Goal: Connect with others: Establish contact or relationships with other users

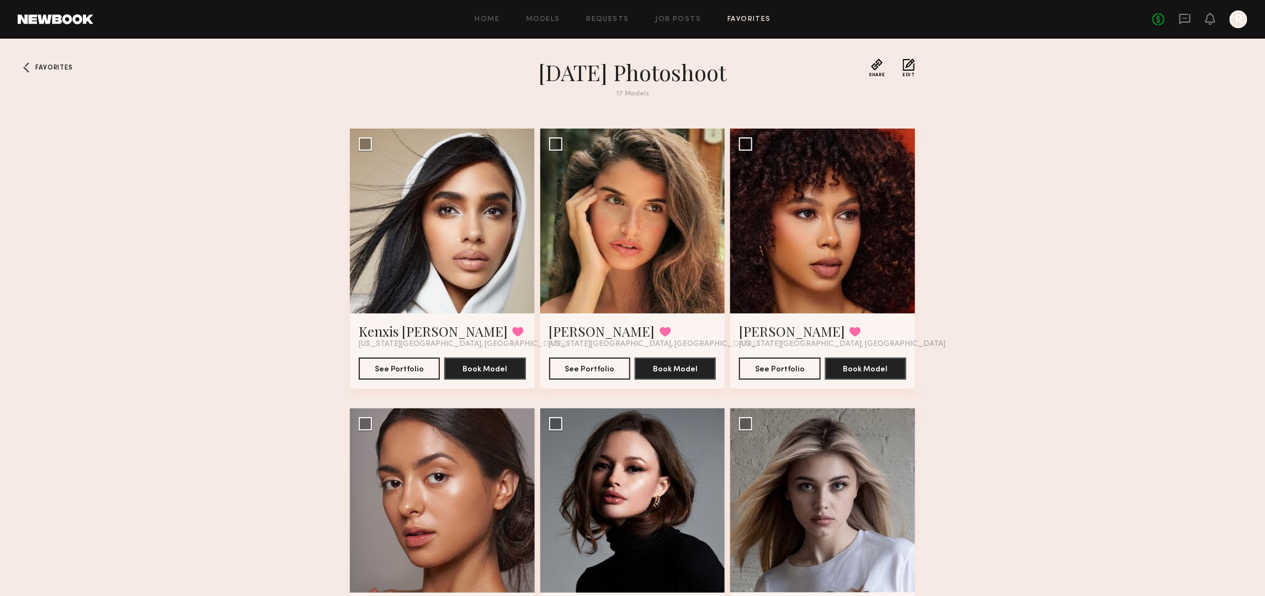
click at [1184, 10] on div "No fees up to $5,000 R" at bounding box center [1199, 19] width 95 height 18
click at [1181, 18] on icon at bounding box center [1184, 19] width 12 height 12
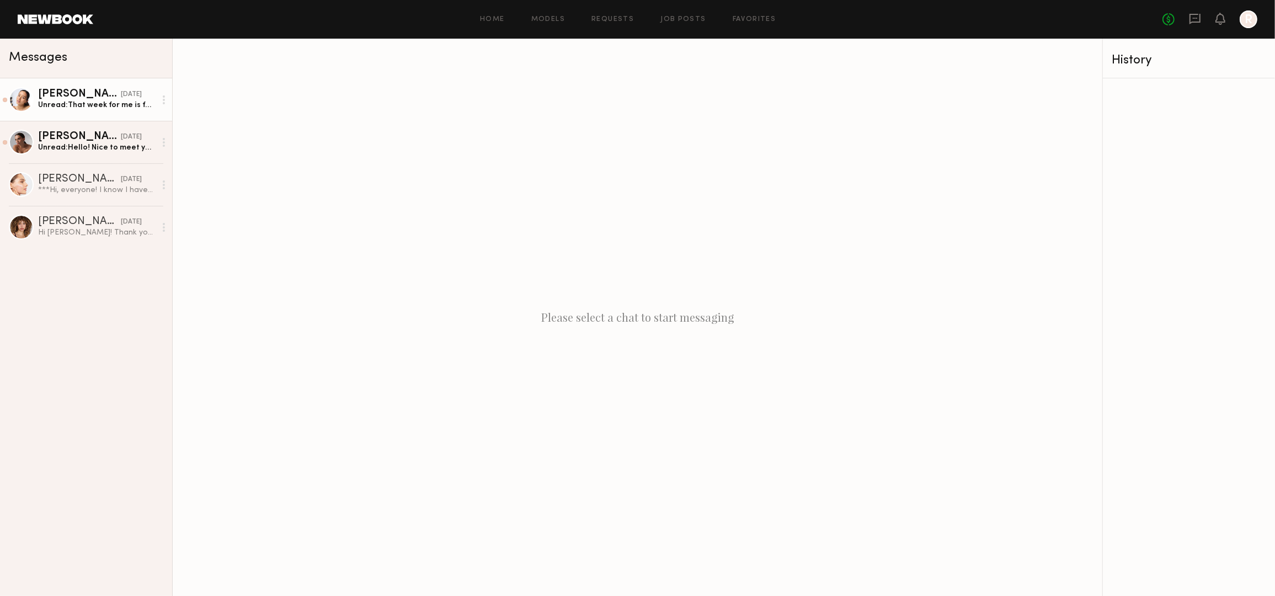
click at [67, 100] on div "Unread: That week for me is fairly open." at bounding box center [97, 105] width 118 height 10
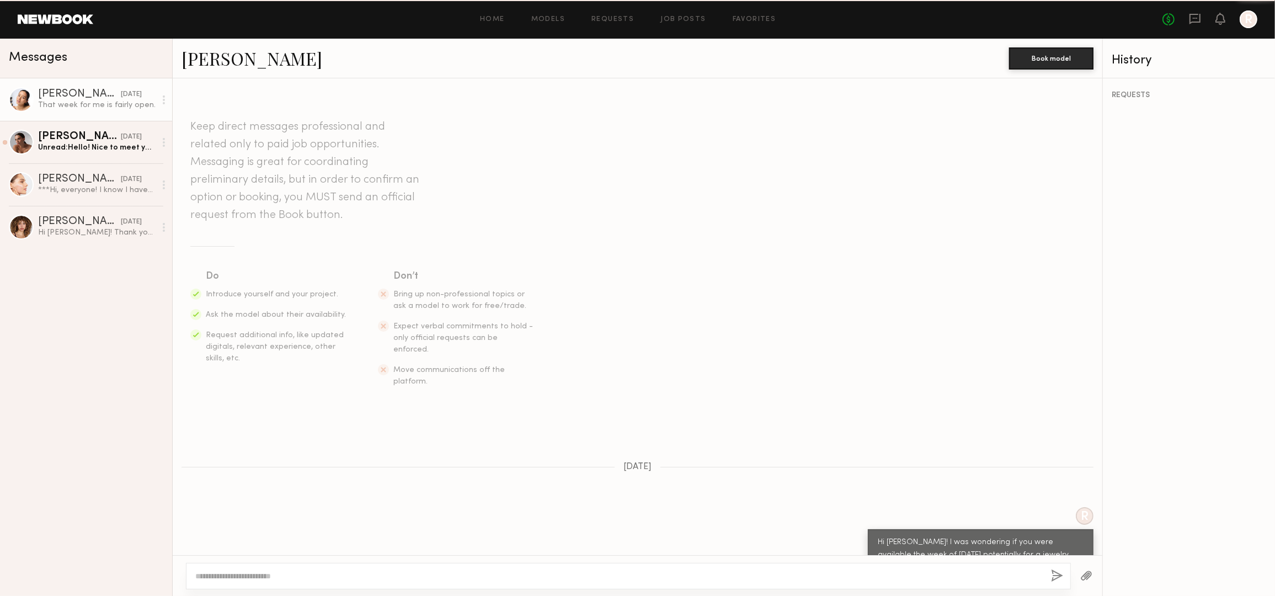
scroll to position [295, 0]
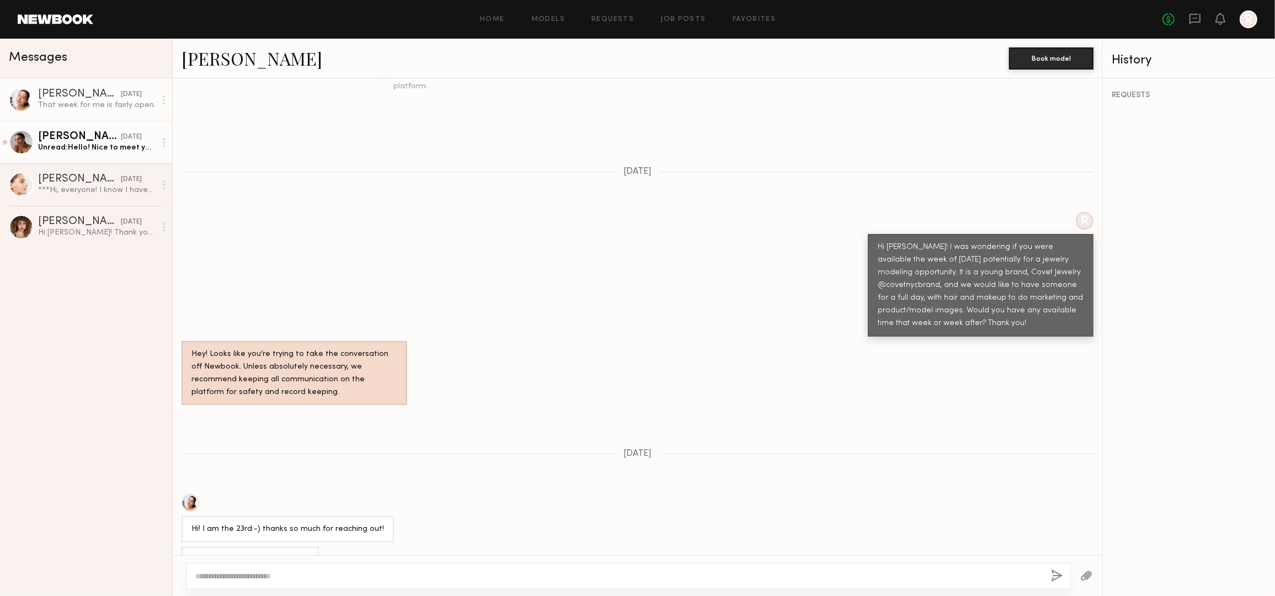
click at [70, 145] on div "Unread: Hello! Nice to meet you Yes, I can work on 22nd of September✅" at bounding box center [97, 147] width 118 height 10
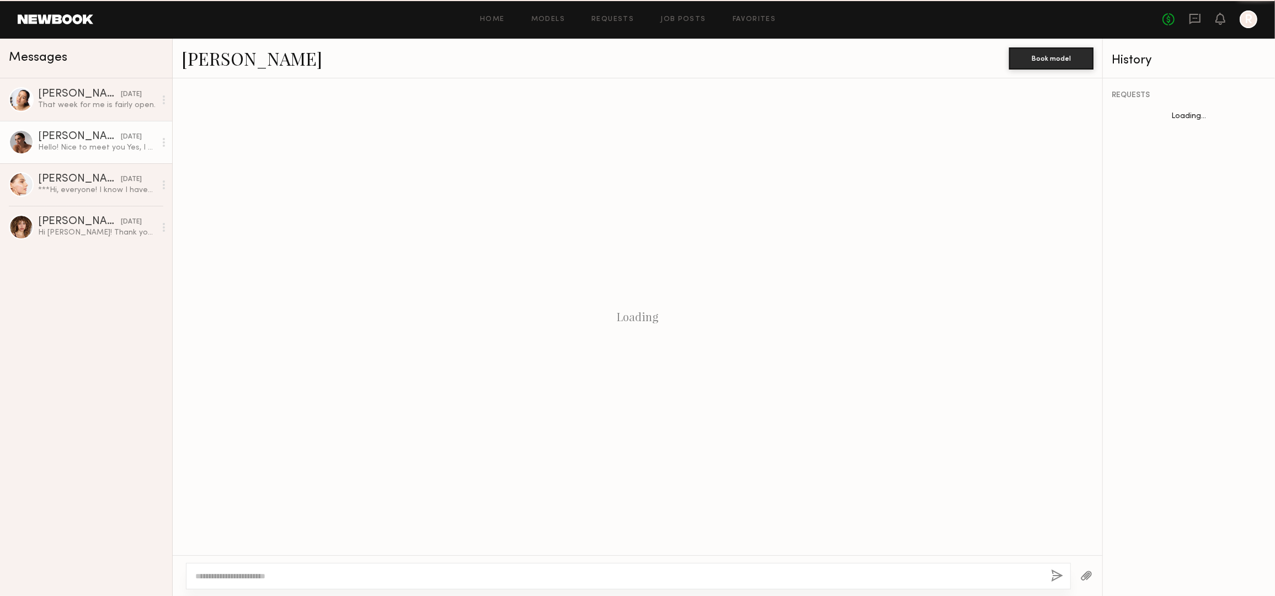
scroll to position [196, 0]
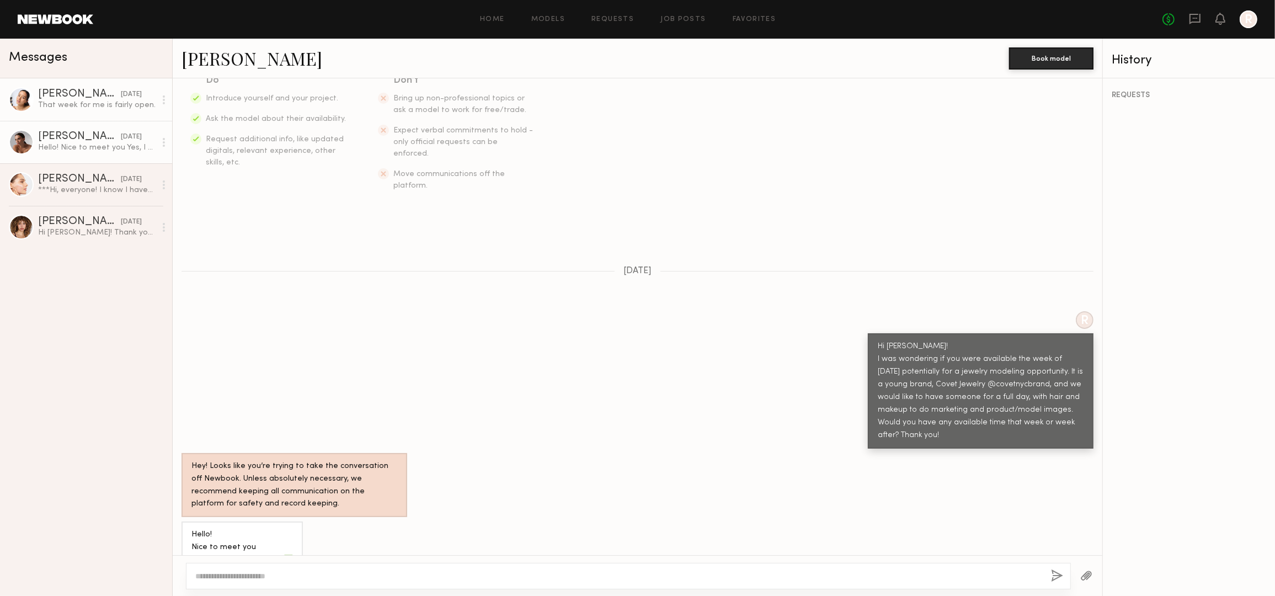
click at [78, 100] on div "Christa G." at bounding box center [79, 94] width 83 height 11
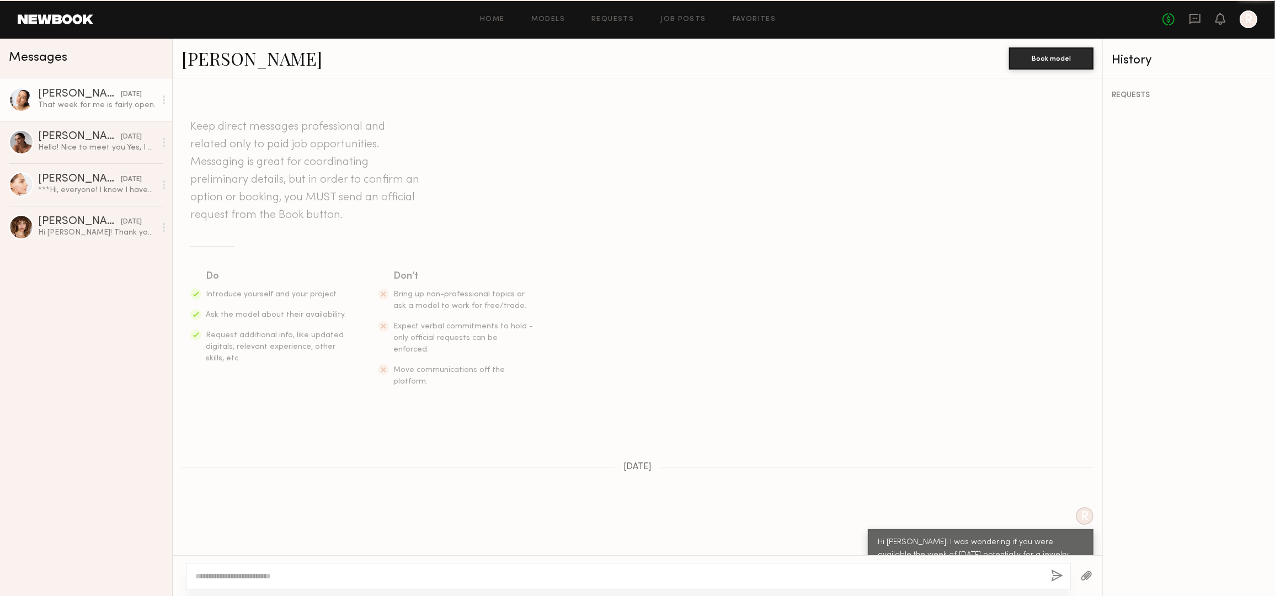
scroll to position [295, 0]
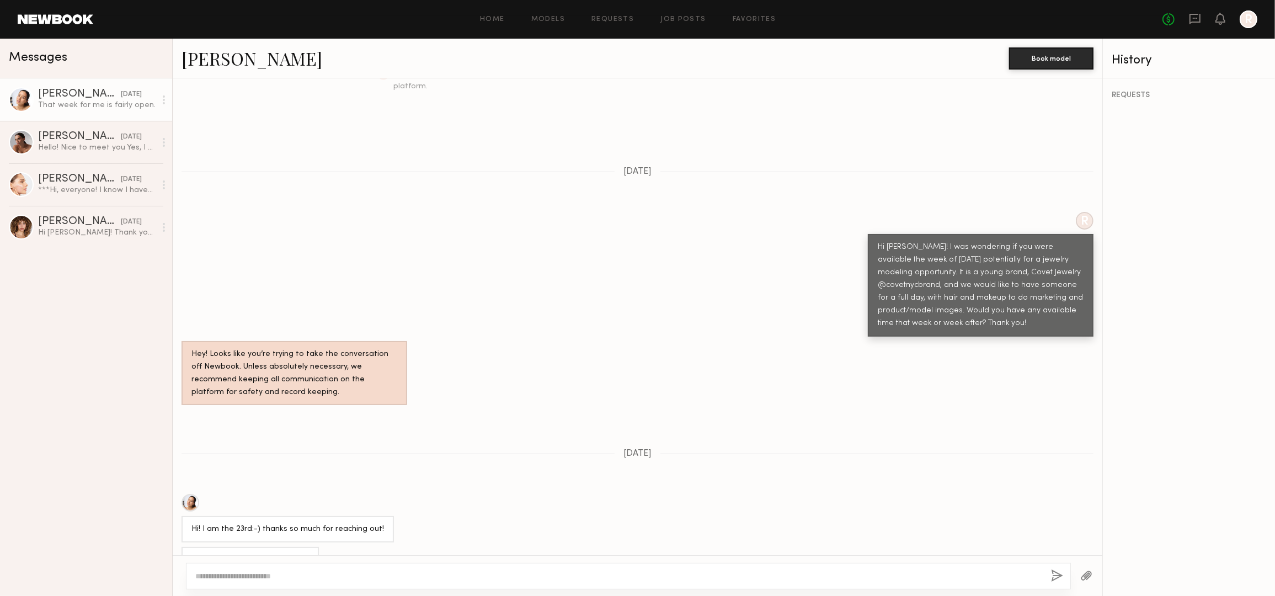
click at [230, 56] on link "Christa G." at bounding box center [252, 58] width 141 height 24
click at [87, 124] on link "Alina K. yesterday Hello! Nice to meet you Yes, I can work on 22nd of September✅" at bounding box center [86, 142] width 172 height 42
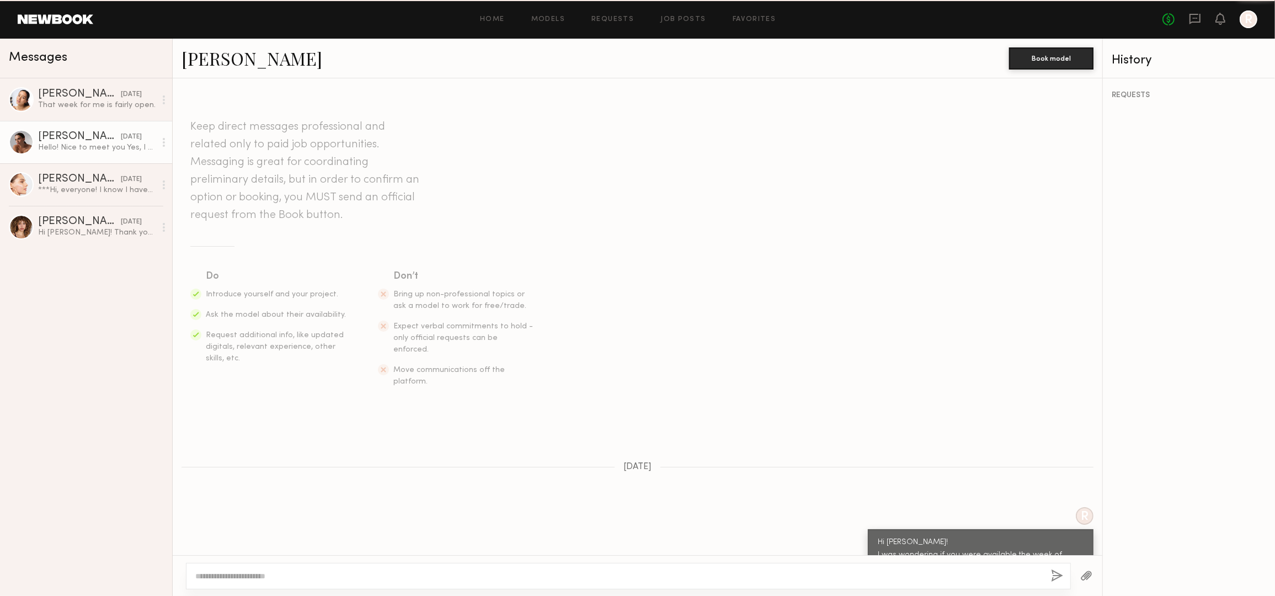
scroll to position [196, 0]
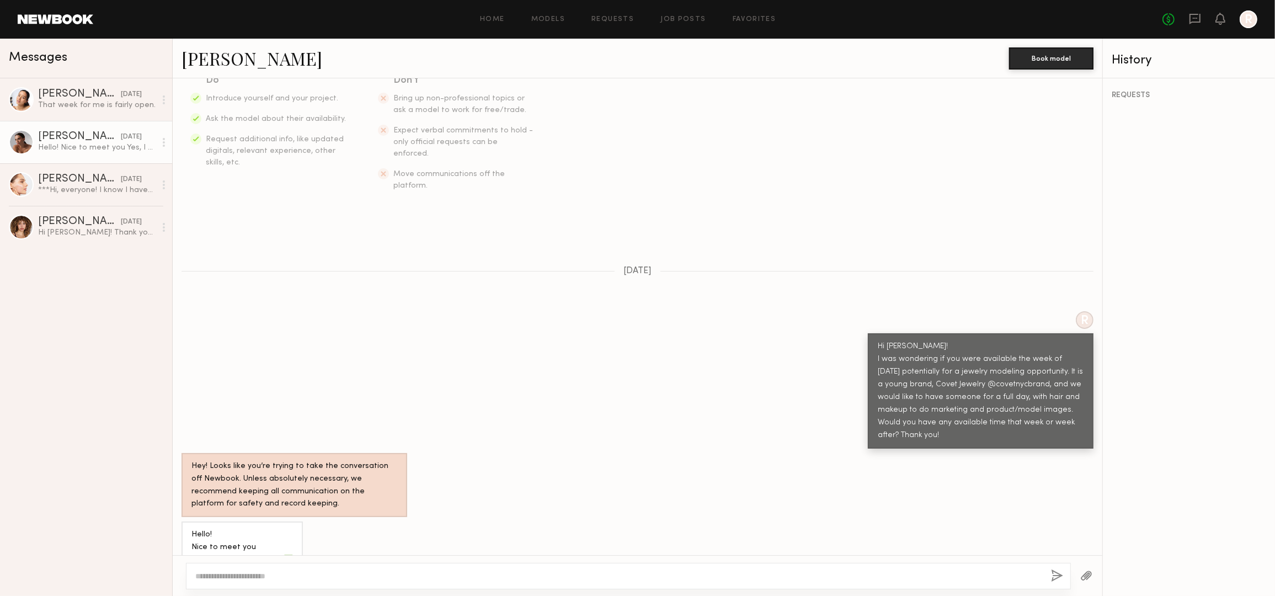
click at [216, 55] on link "Alina K." at bounding box center [252, 58] width 141 height 24
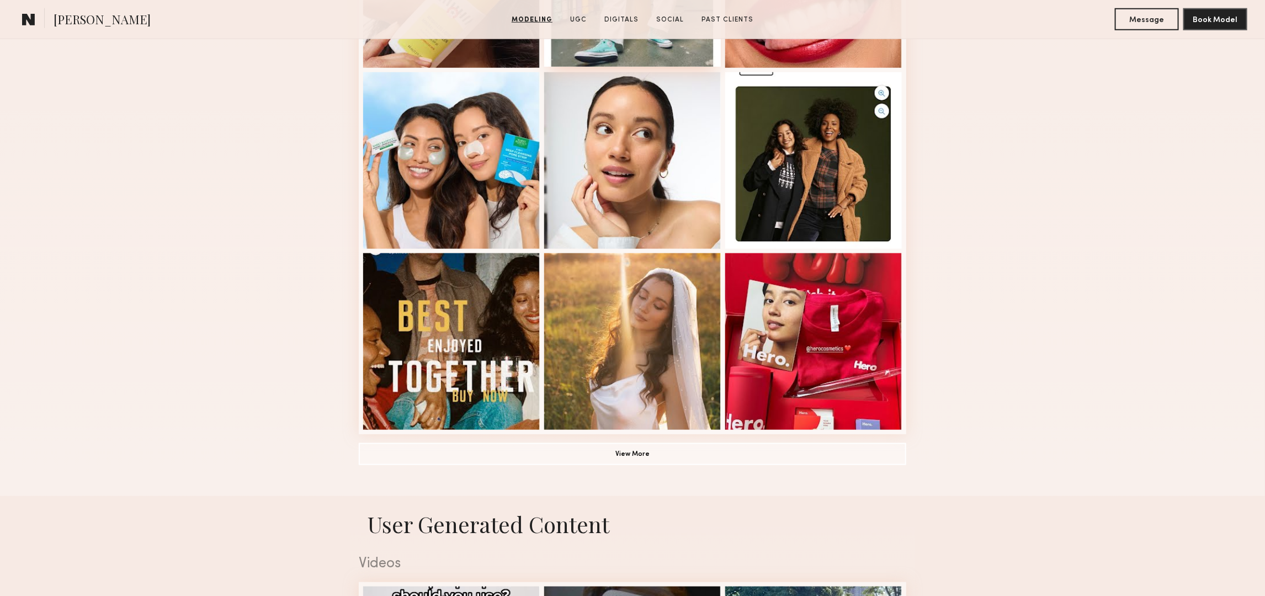
scroll to position [621, 0]
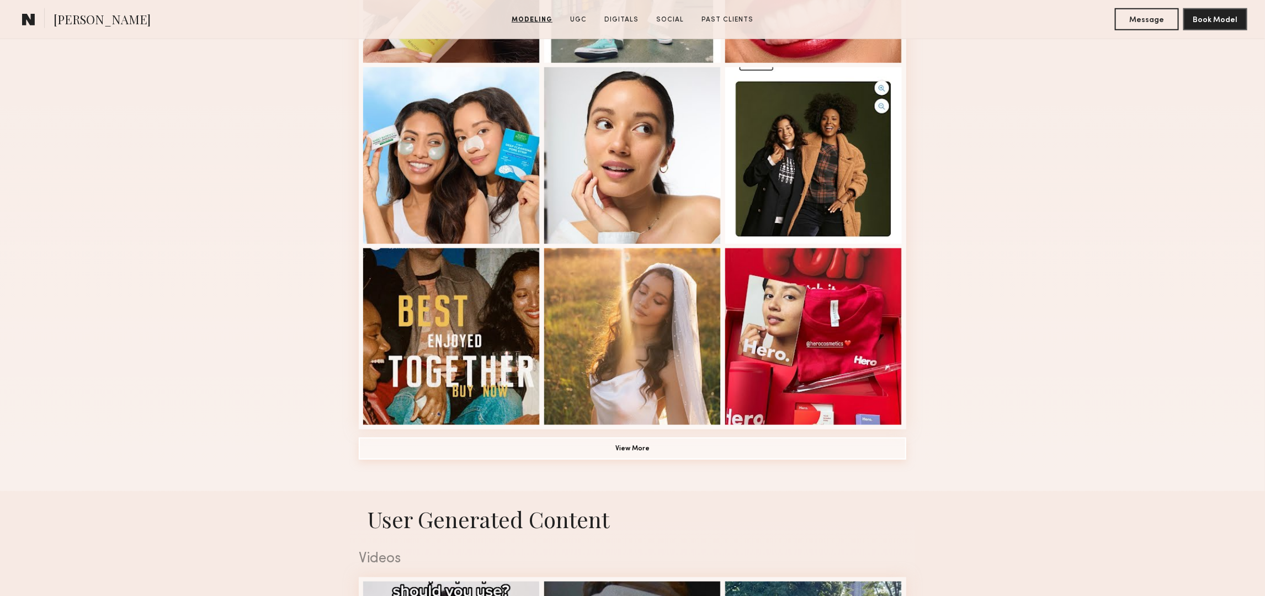
click at [644, 453] on button "View More" at bounding box center [632, 449] width 547 height 22
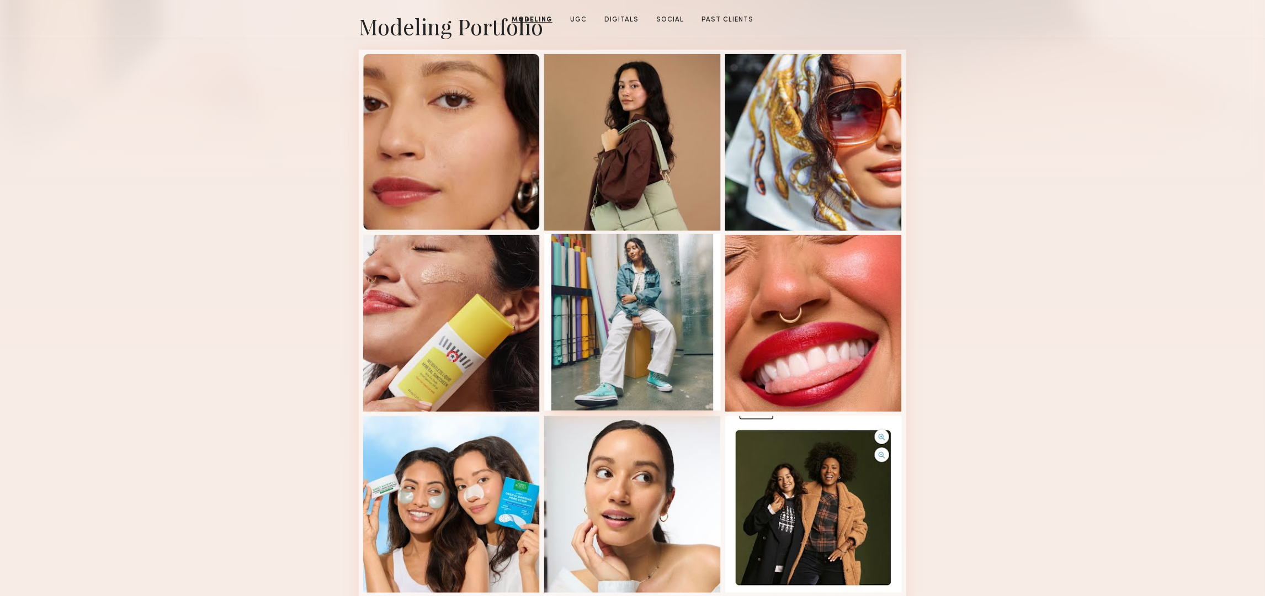
scroll to position [0, 0]
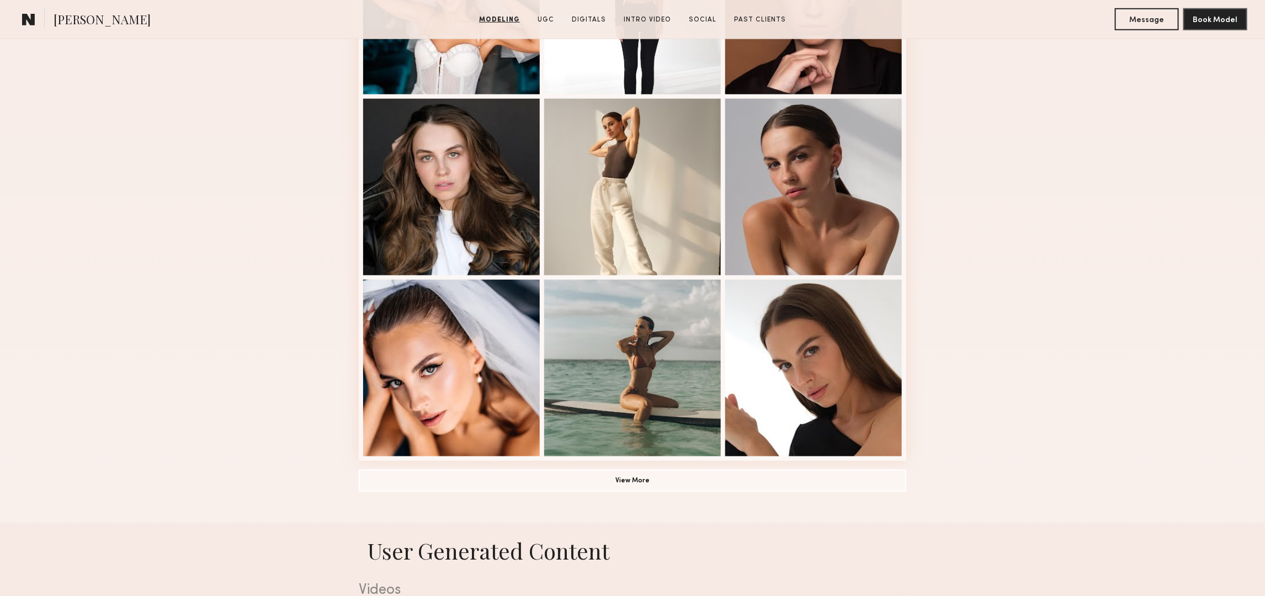
scroll to position [621, 0]
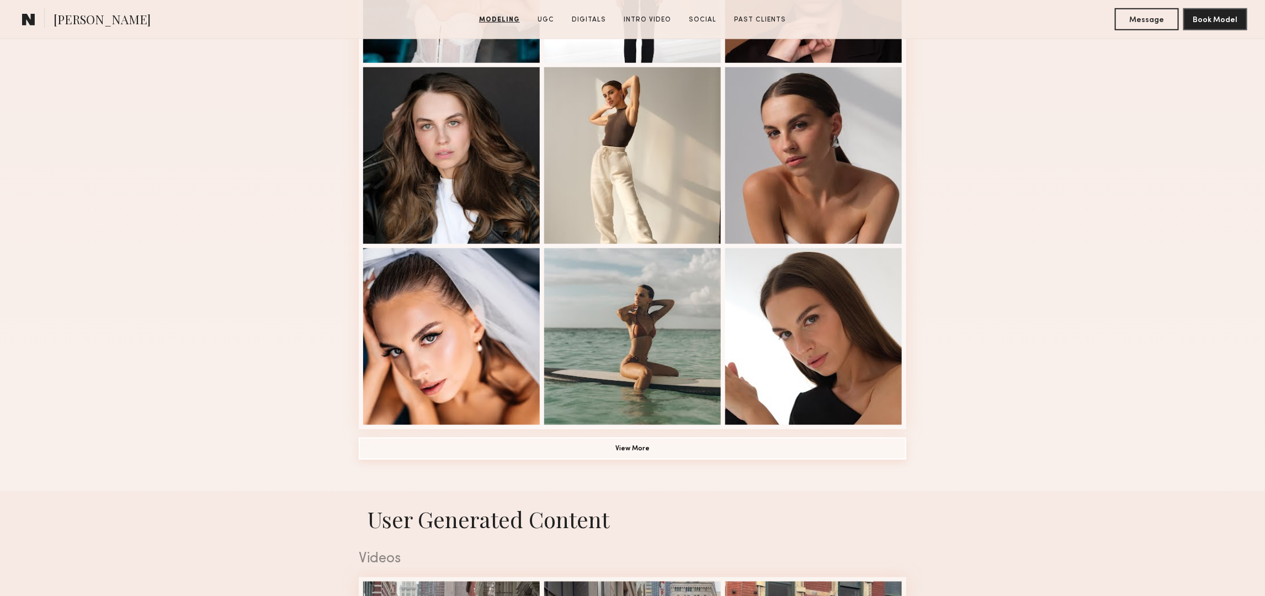
click at [646, 452] on button "View More" at bounding box center [632, 449] width 547 height 22
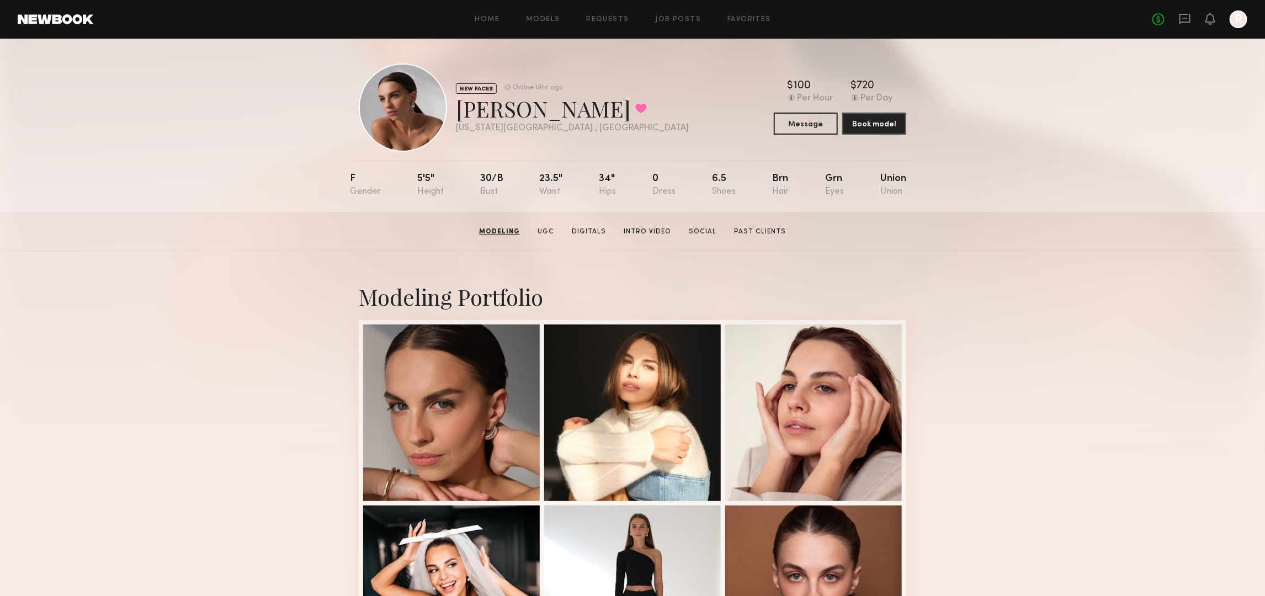
scroll to position [0, 0]
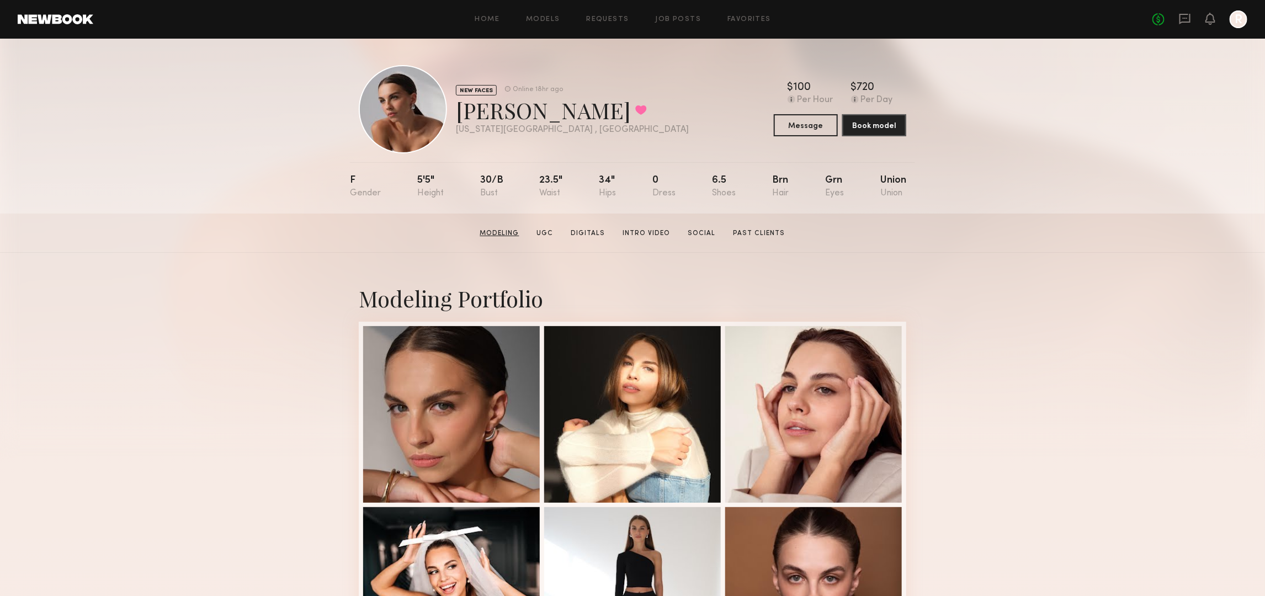
click at [505, 238] on link "Modeling" at bounding box center [500, 233] width 48 height 10
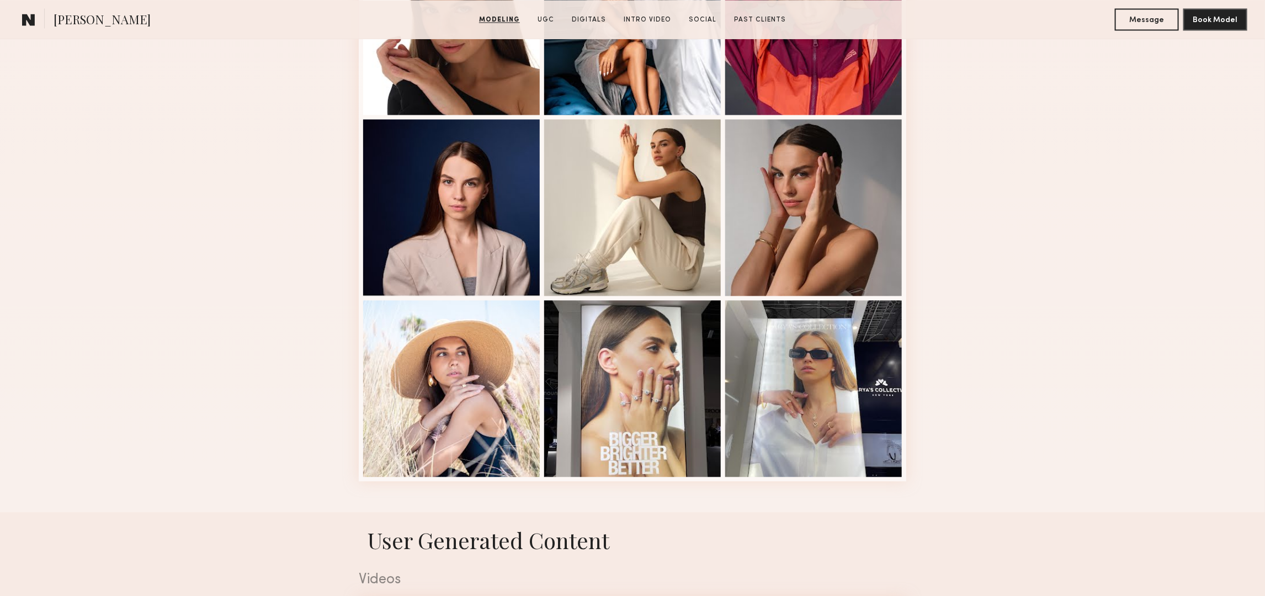
scroll to position [1569, 0]
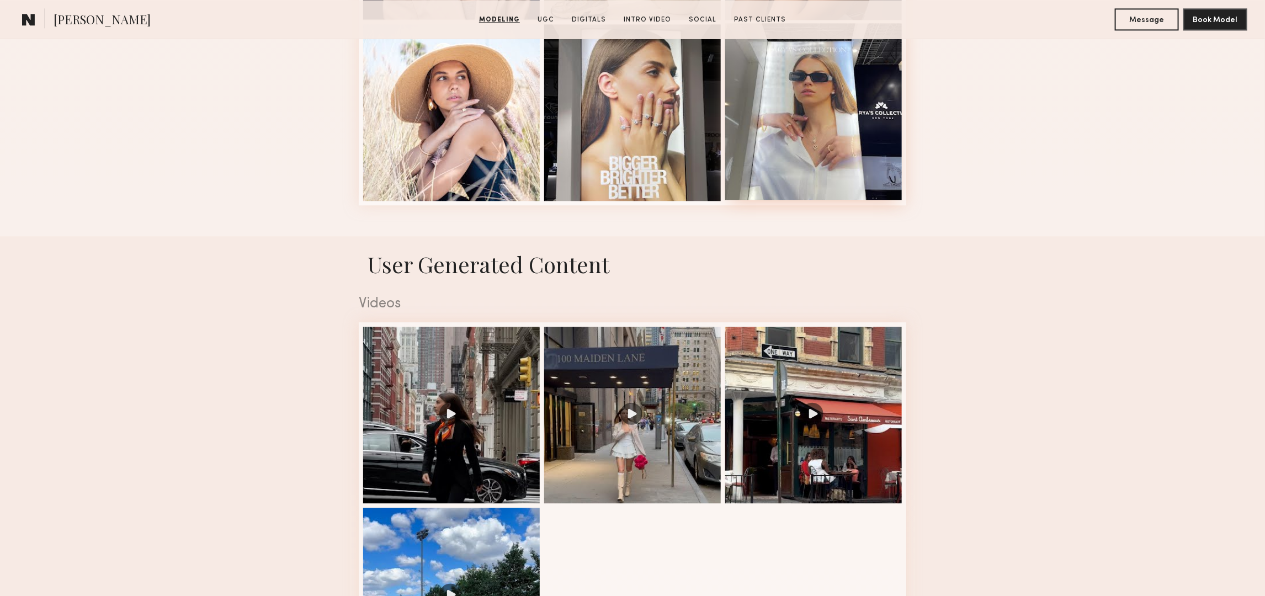
click at [799, 103] on div at bounding box center [813, 111] width 177 height 177
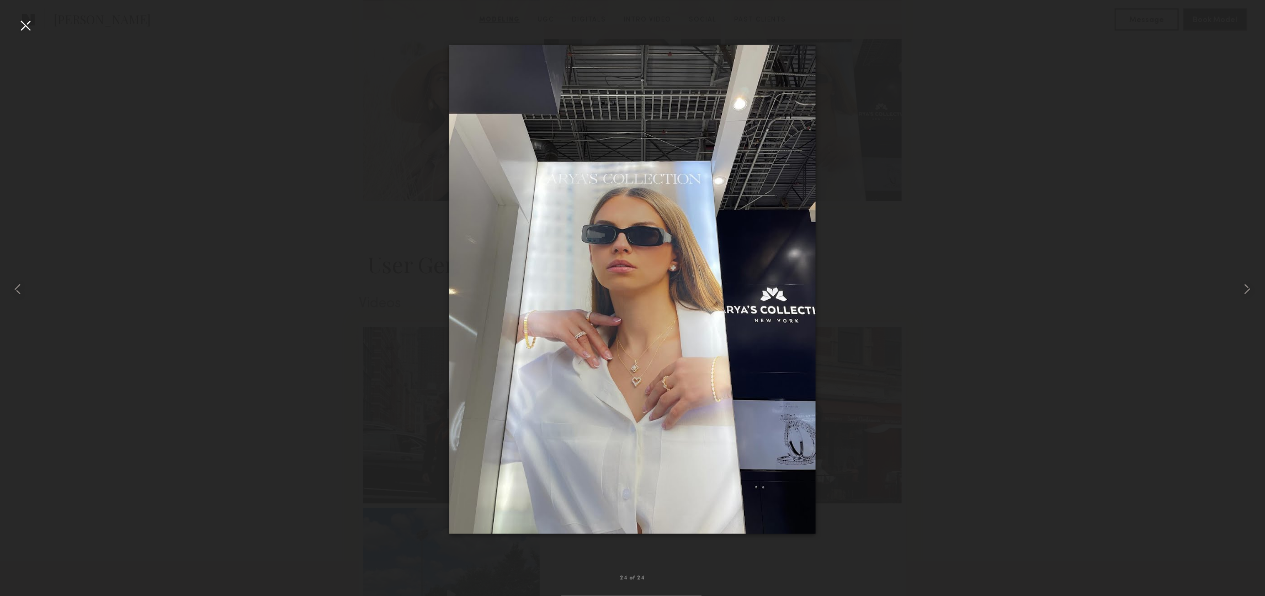
click at [30, 23] on div at bounding box center [26, 26] width 18 height 18
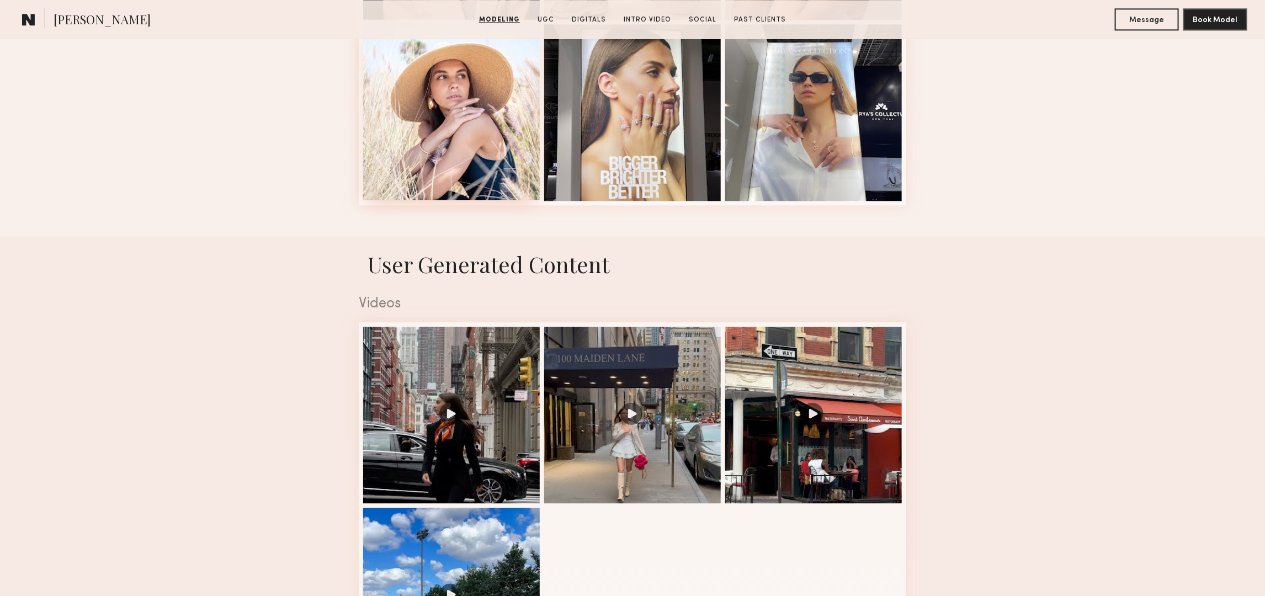
click at [476, 122] on div at bounding box center [451, 111] width 177 height 177
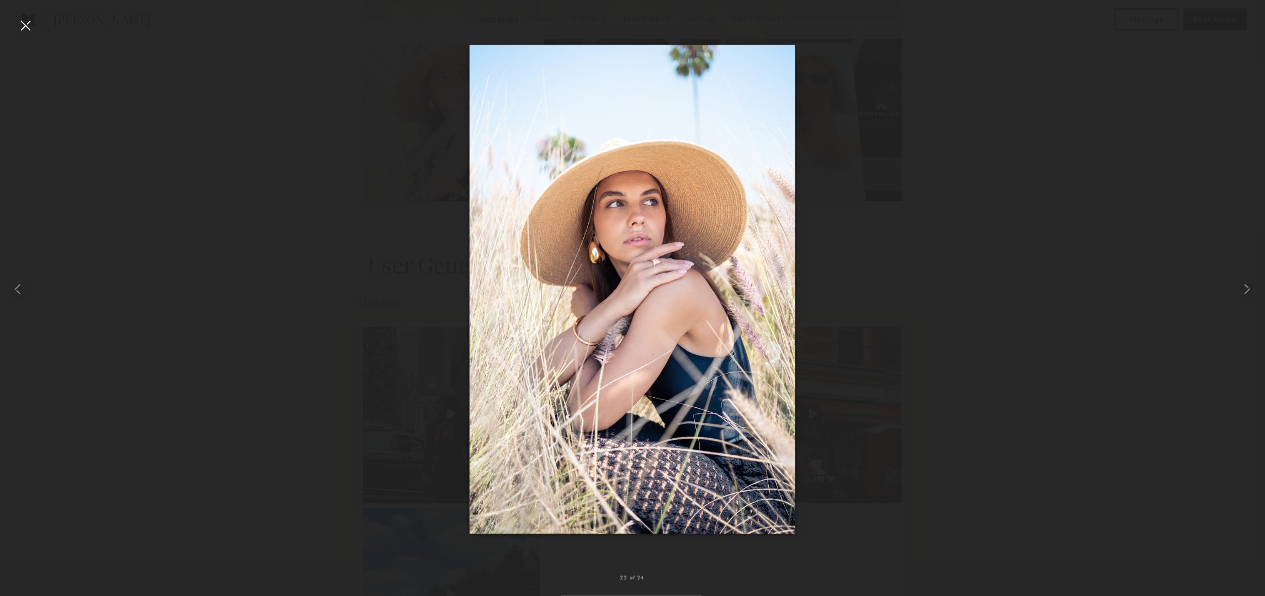
click at [817, 288] on div at bounding box center [632, 289] width 1265 height 543
click at [1242, 290] on common-icon at bounding box center [1247, 289] width 18 height 18
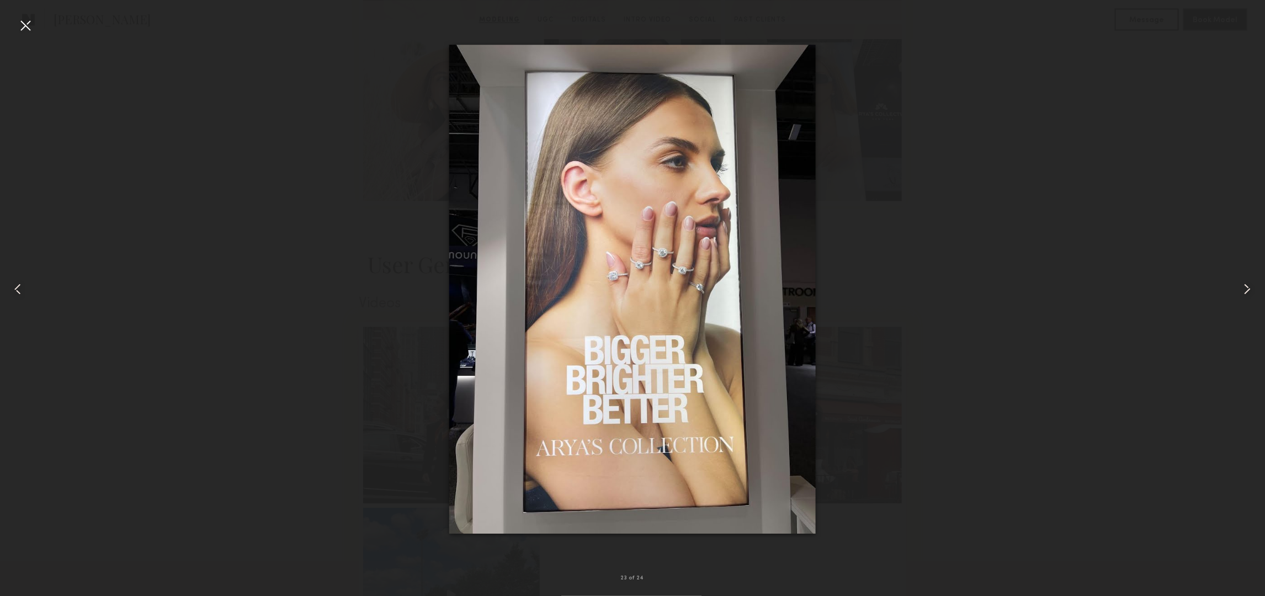
click at [1242, 290] on common-icon at bounding box center [1247, 289] width 18 height 18
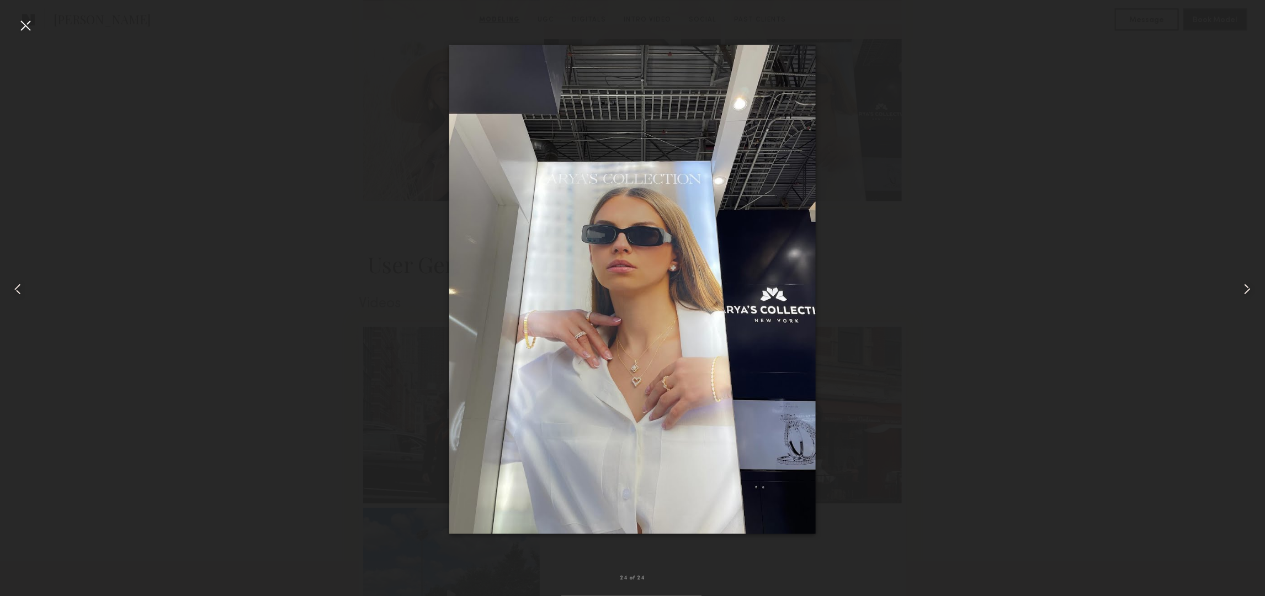
click at [1242, 290] on common-icon at bounding box center [1247, 289] width 18 height 18
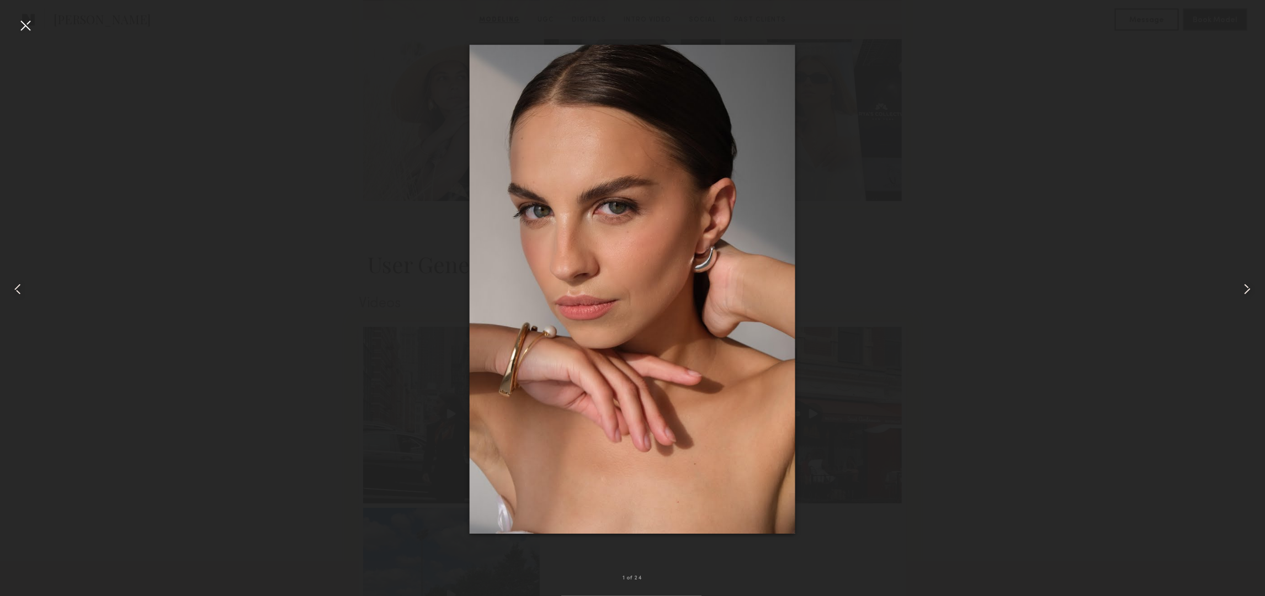
click at [1242, 290] on common-icon at bounding box center [1247, 289] width 18 height 18
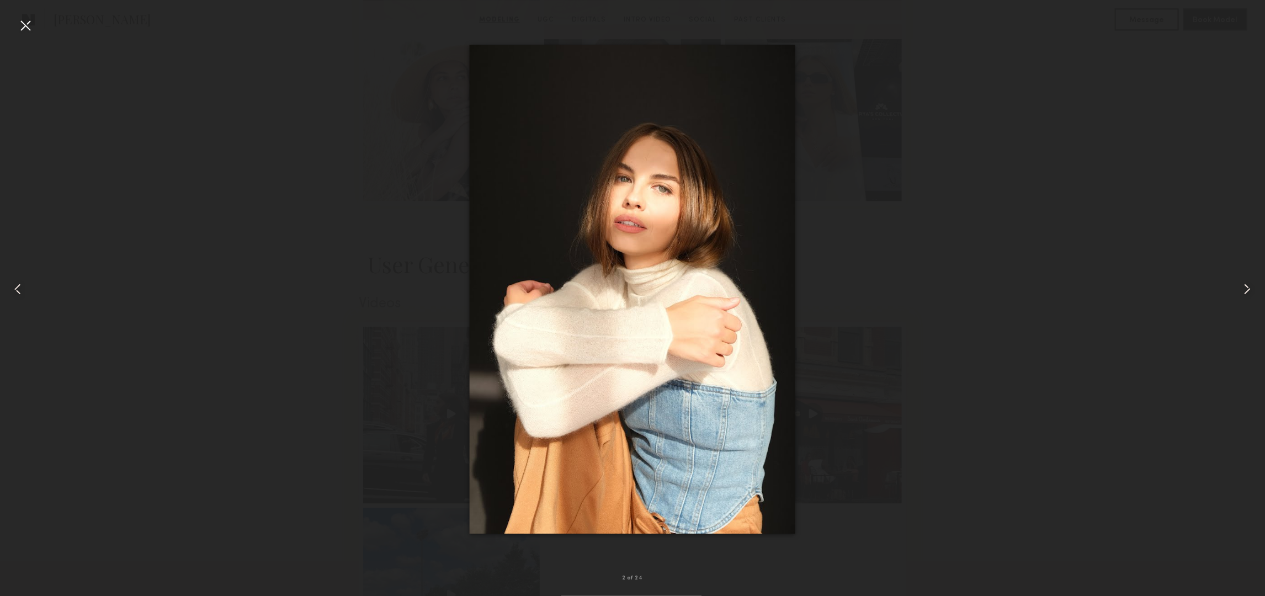
click at [1242, 290] on common-icon at bounding box center [1247, 289] width 18 height 18
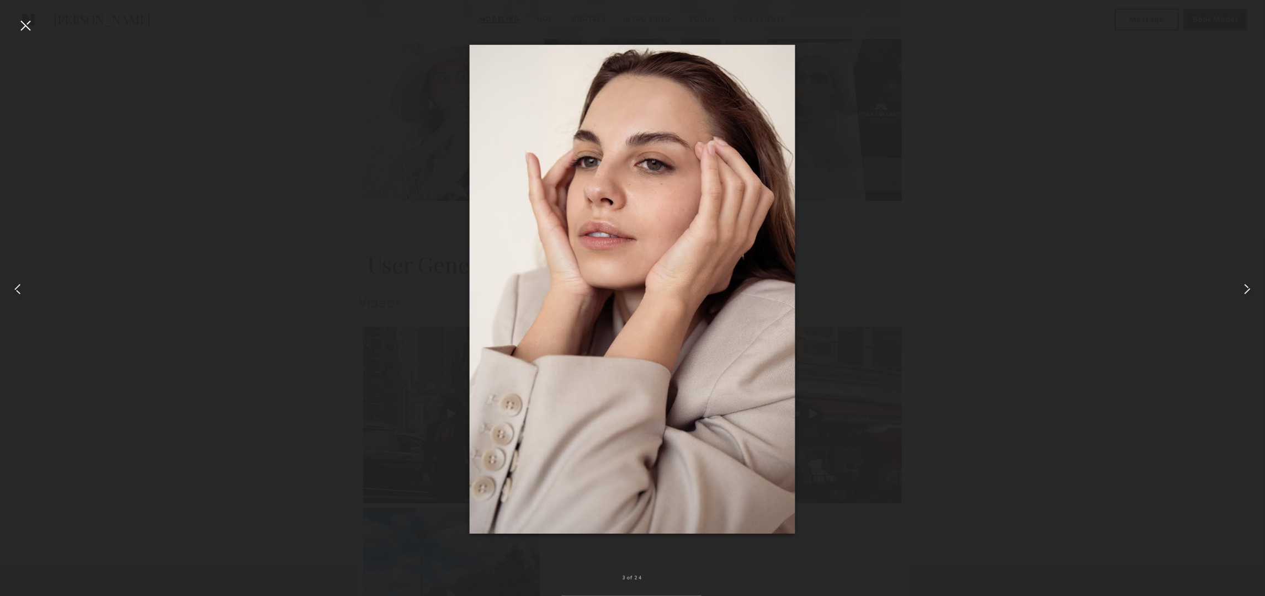
click at [1242, 290] on common-icon at bounding box center [1247, 289] width 18 height 18
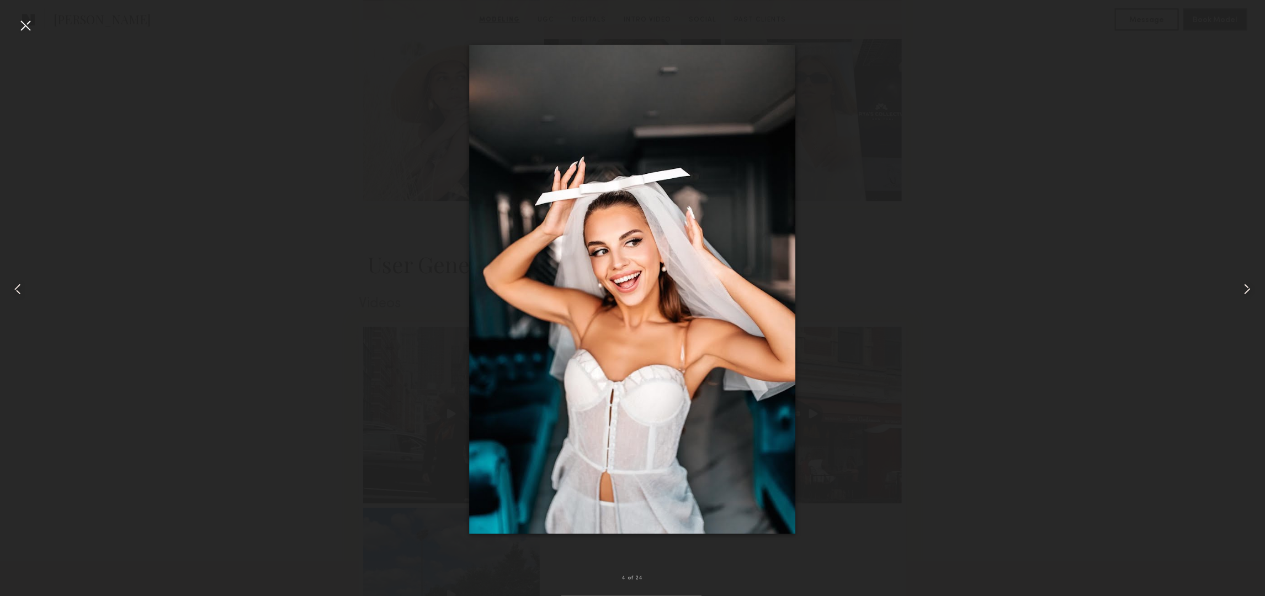
click at [1242, 290] on common-icon at bounding box center [1247, 289] width 18 height 18
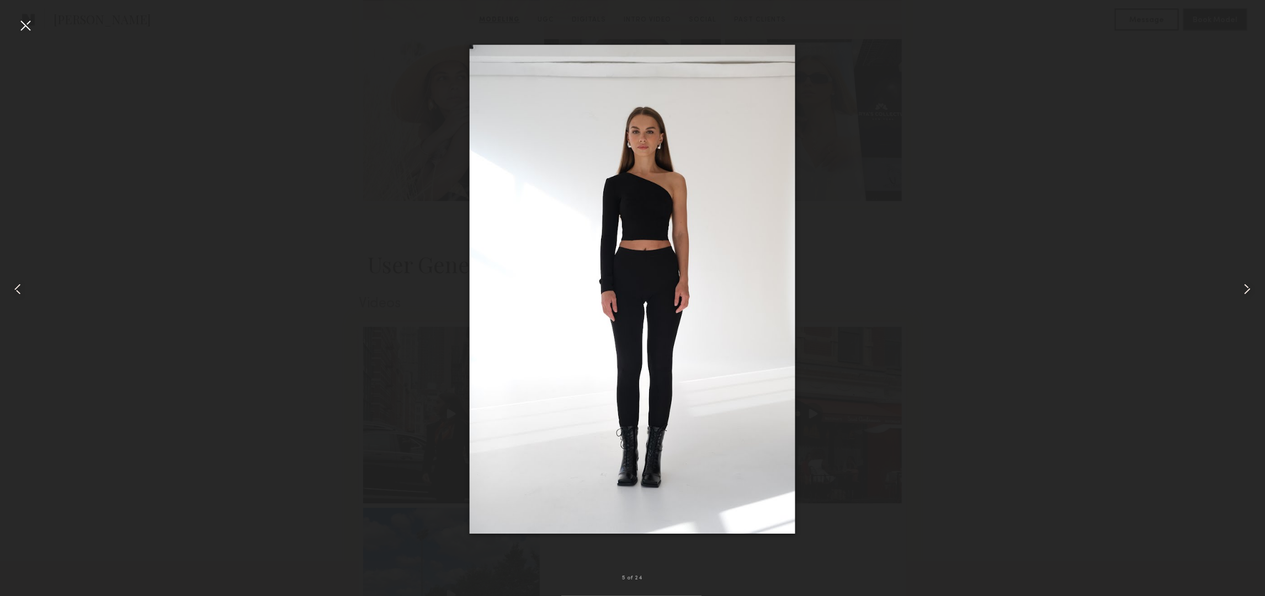
click at [30, 19] on div at bounding box center [26, 26] width 18 height 18
